Goal: Navigation & Orientation: Find specific page/section

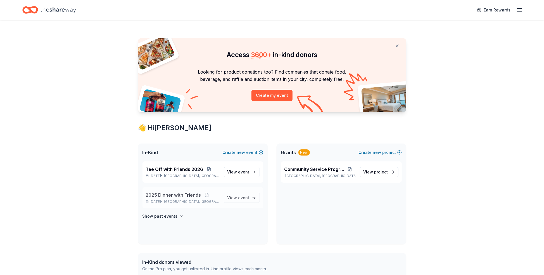
click at [161, 194] on span "2025 Dinner with Friends" at bounding box center [173, 195] width 55 height 7
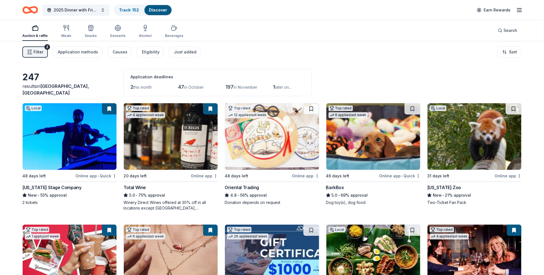
click at [35, 29] on icon "button" at bounding box center [35, 28] width 7 height 7
click at [522, 9] on icon "button" at bounding box center [519, 10] width 7 height 7
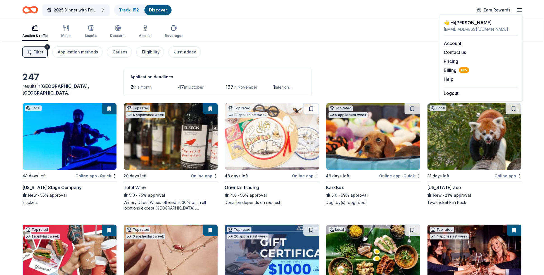
click at [379, 57] on div "Filter 2 Application methods Causes Eligibility Just added Sort" at bounding box center [272, 52] width 544 height 22
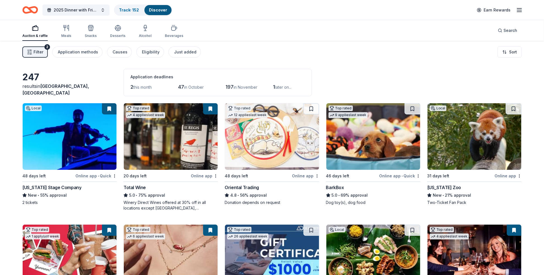
click at [88, 113] on img at bounding box center [70, 136] width 94 height 67
click at [373, 140] on img at bounding box center [374, 136] width 94 height 67
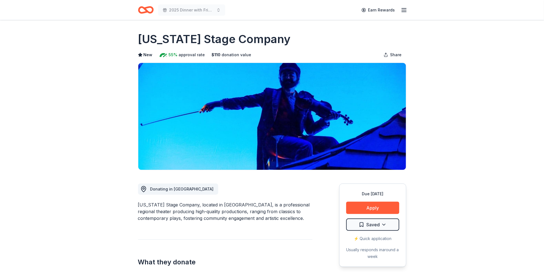
click at [405, 11] on icon "button" at bounding box center [404, 10] width 7 height 7
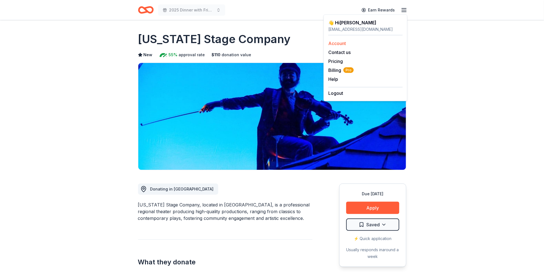
click at [335, 42] on link "Account" at bounding box center [338, 44] width 18 height 6
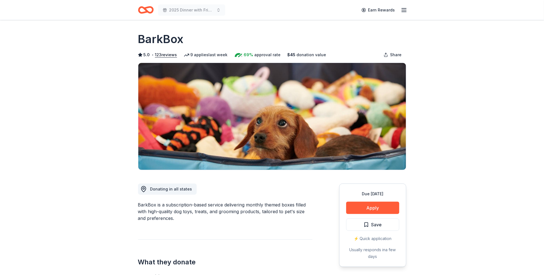
drag, startPoint x: 19, startPoint y: 102, endPoint x: 8, endPoint y: 89, distance: 16.9
